Goal: Information Seeking & Learning: Learn about a topic

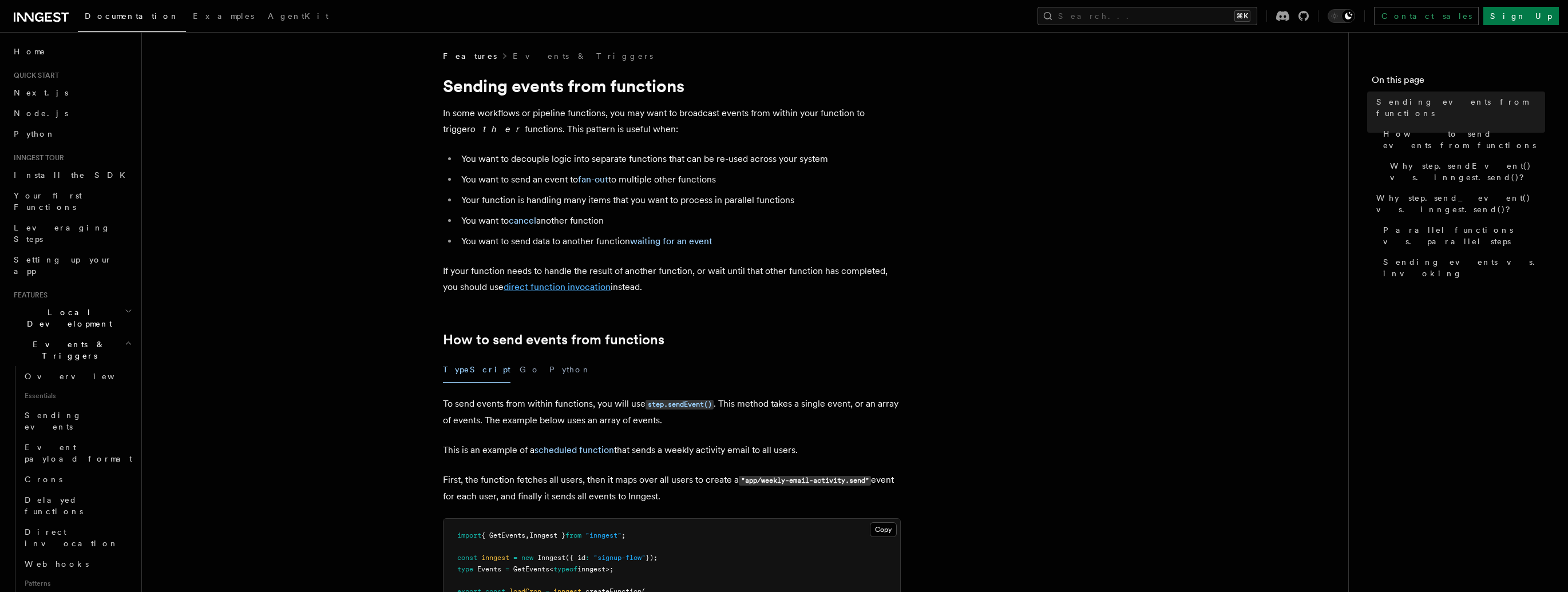
click at [557, 289] on link "direct function invocation" at bounding box center [557, 287] width 107 height 11
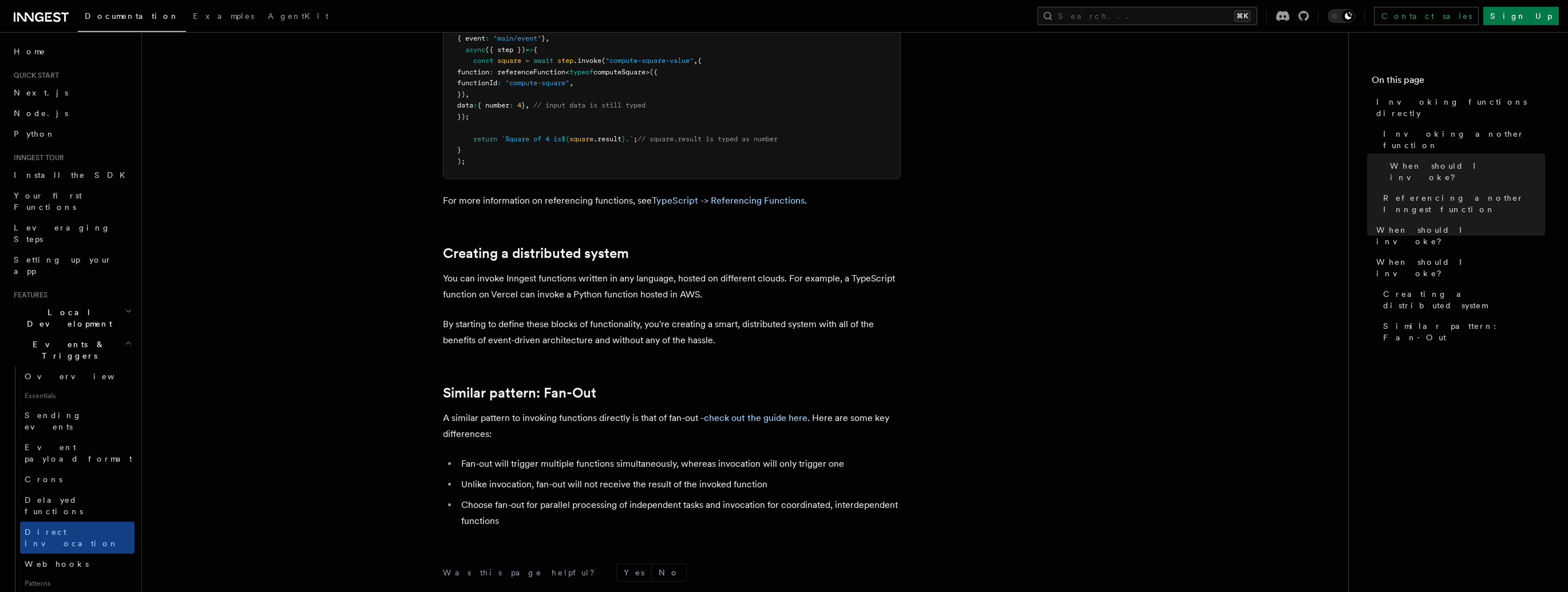
scroll to position [1363, 0]
click at [750, 418] on link "check out the guide here" at bounding box center [756, 415] width 104 height 11
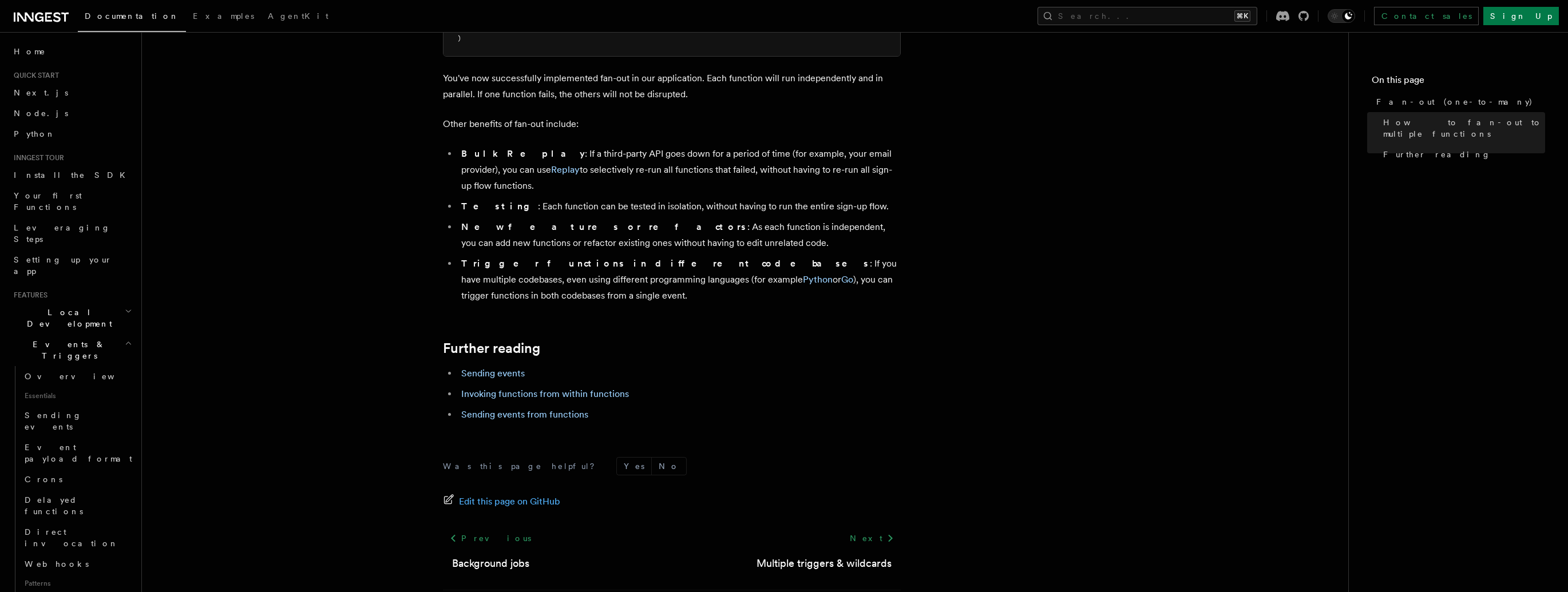
scroll to position [1345, 0]
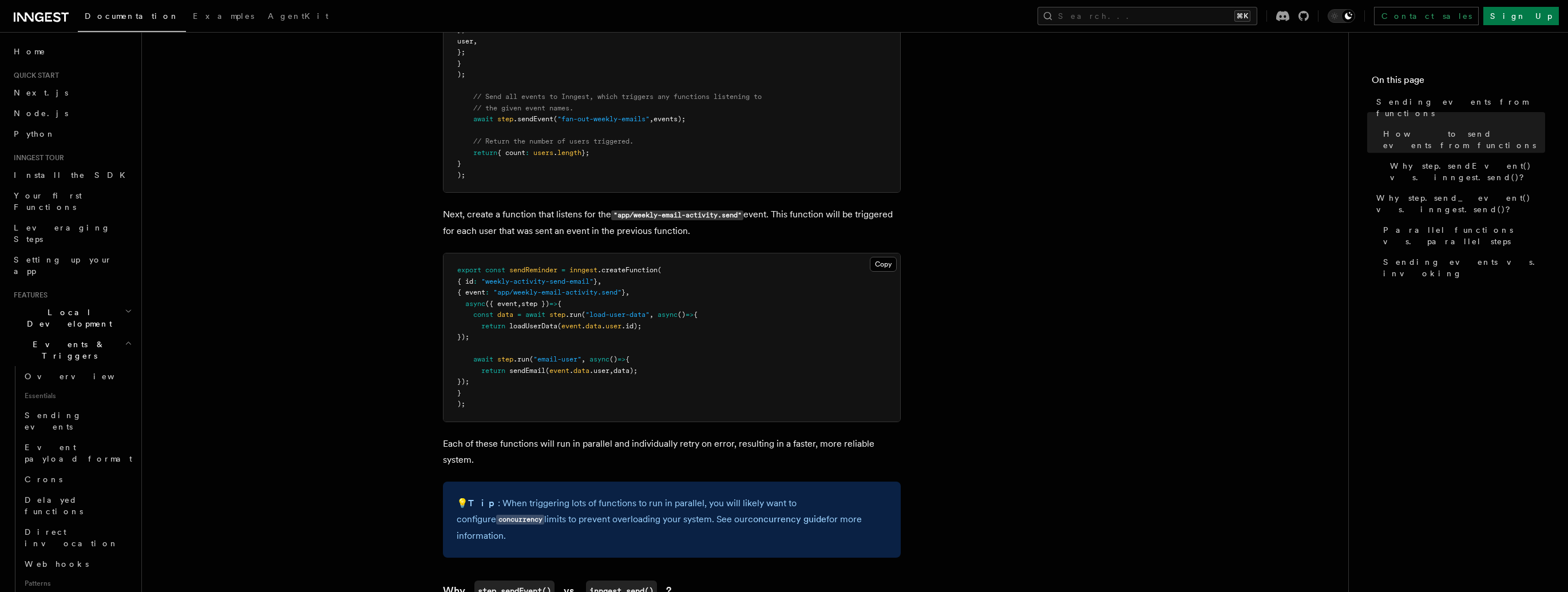
scroll to position [426, 0]
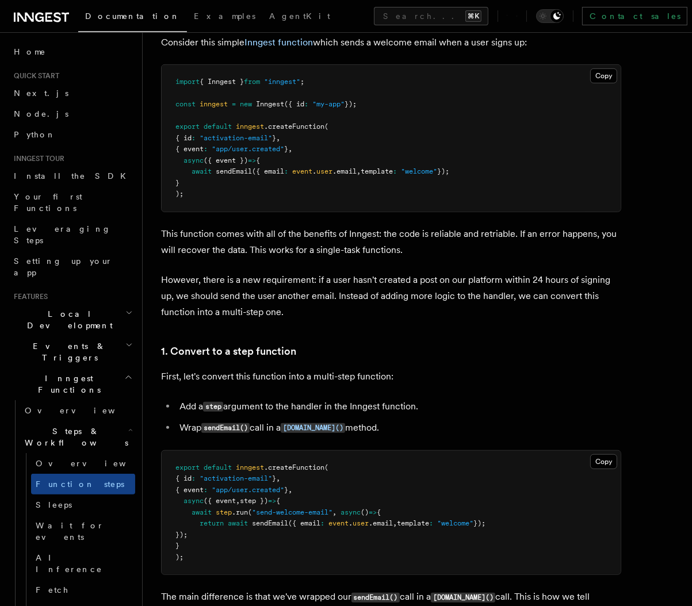
scroll to position [36, 0]
